Goal: Find contact information

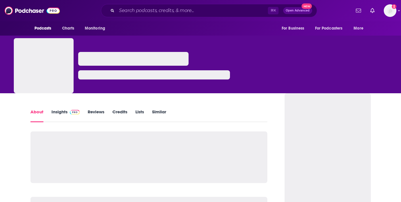
click at [62, 112] on link "Insights" at bounding box center [65, 115] width 28 height 13
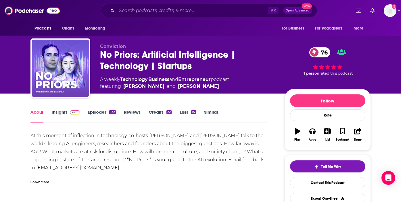
click at [65, 114] on link "Insights" at bounding box center [65, 116] width 28 height 13
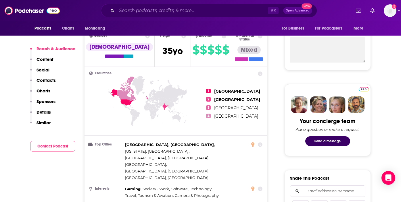
scroll to position [326, 0]
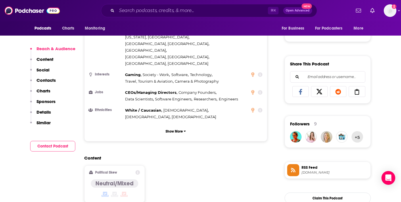
click at [48, 82] on p "Contacts" at bounding box center [46, 80] width 19 height 5
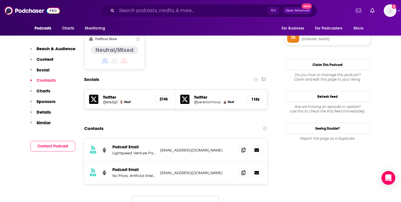
scroll to position [468, 0]
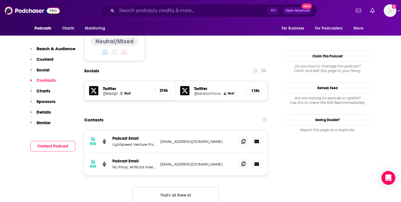
click at [245, 162] on icon at bounding box center [244, 164] width 4 height 5
